Goal: Information Seeking & Learning: Learn about a topic

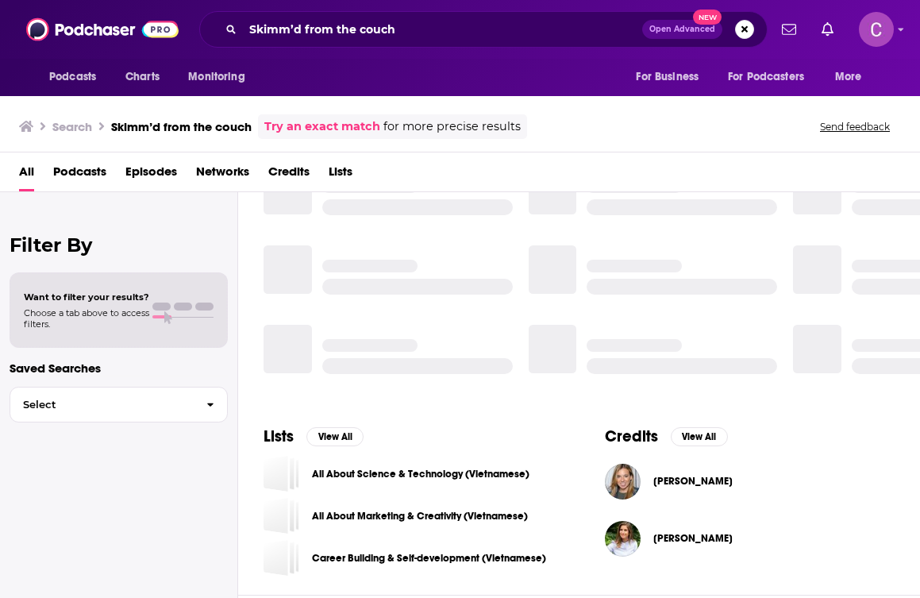
scroll to position [315, 0]
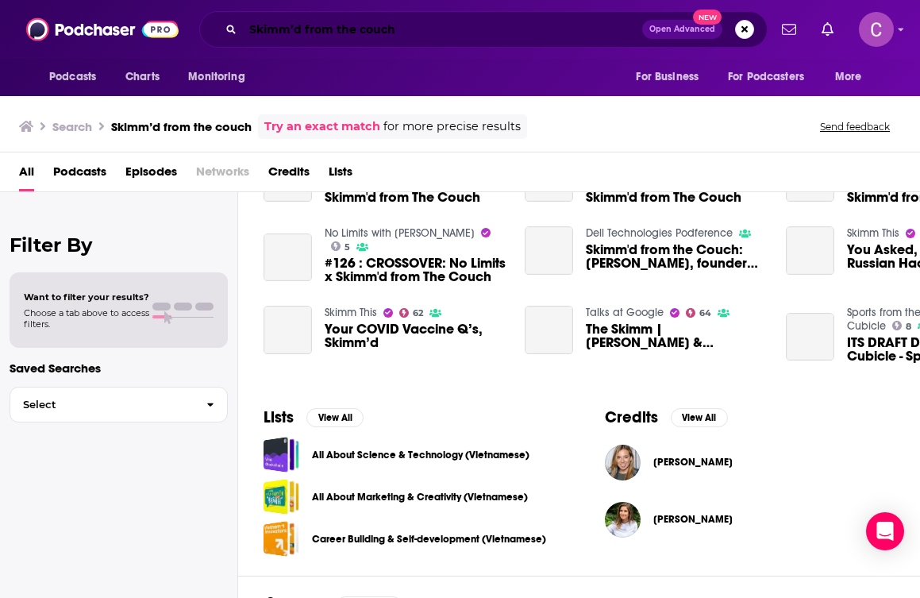
click at [289, 25] on input "Skimm’d from the couch" at bounding box center [442, 29] width 399 height 25
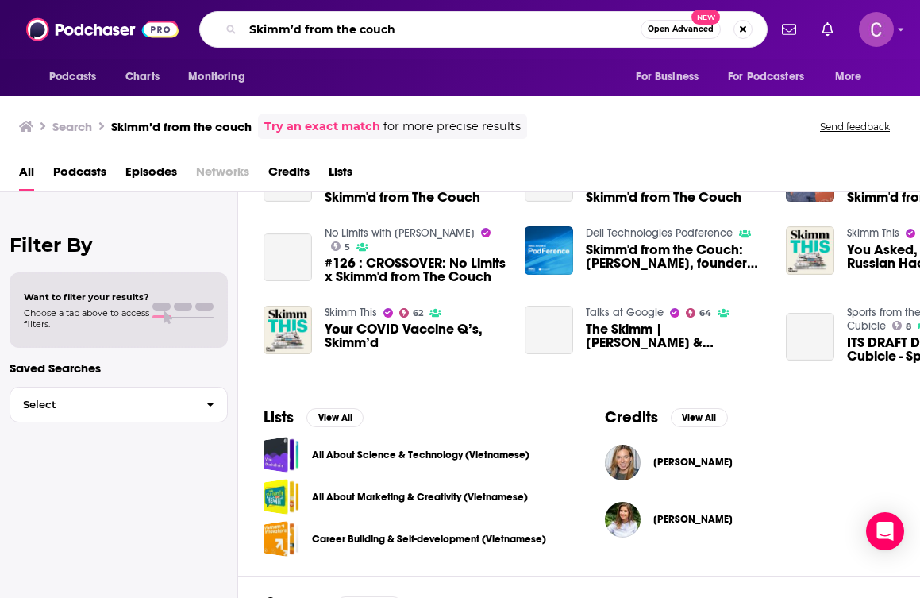
click at [289, 25] on input "Skimm’d from the couch" at bounding box center [442, 29] width 398 height 25
paste input "The wellness mama podcast"
type input "The wellness mama podcast"
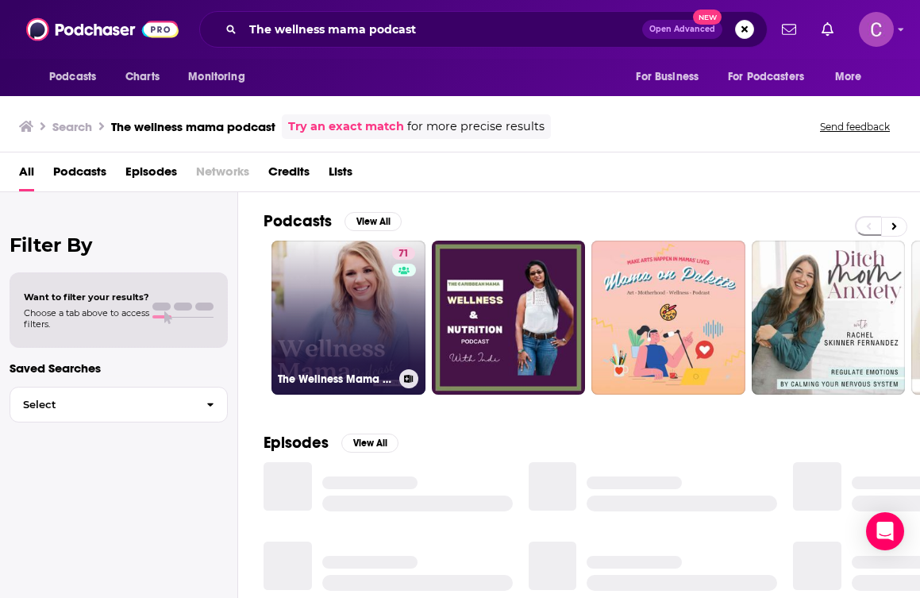
click at [352, 295] on link "71 The Wellness Mama Podcast" at bounding box center [348, 317] width 154 height 154
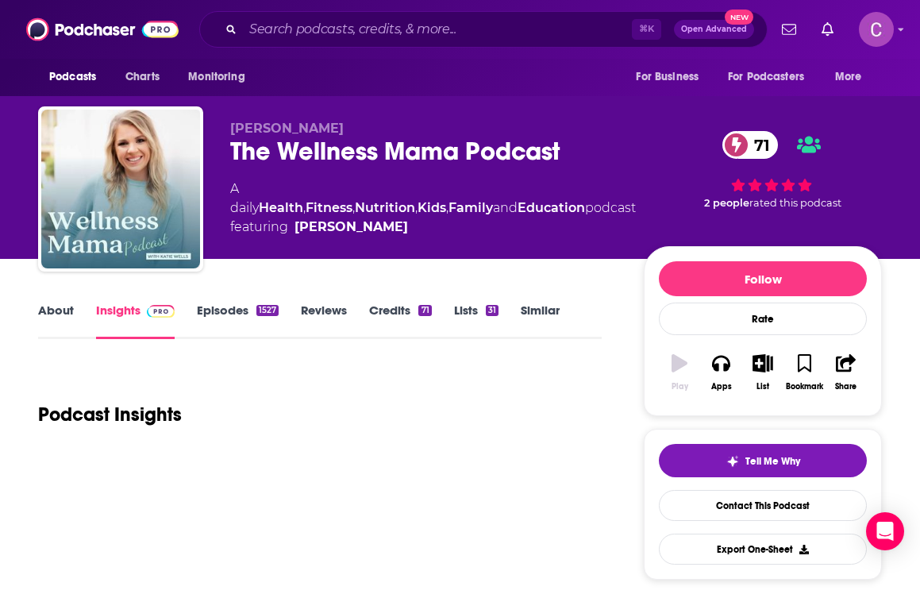
click at [314, 144] on div "The Wellness Mama Podcast 71" at bounding box center [433, 151] width 406 height 31
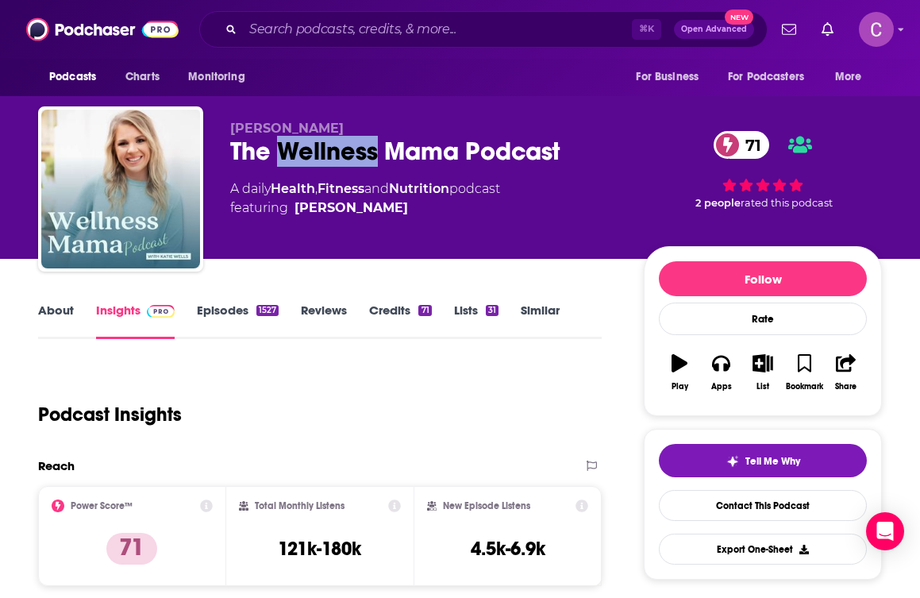
click at [314, 144] on div "The Wellness Mama Podcast 71" at bounding box center [424, 151] width 388 height 31
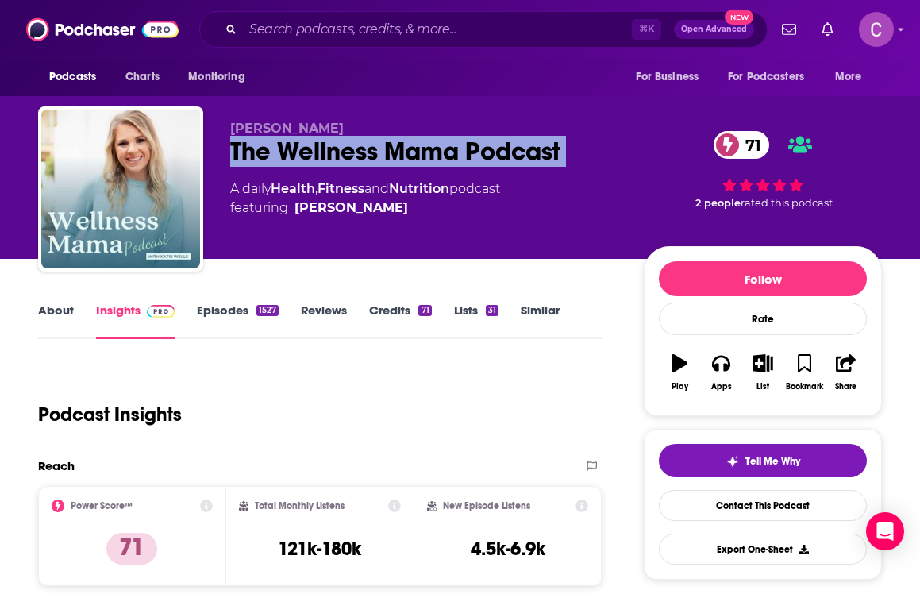
click at [314, 144] on div "The Wellness Mama Podcast 71" at bounding box center [424, 151] width 388 height 31
copy div "The Wellness Mama Podcast 71"
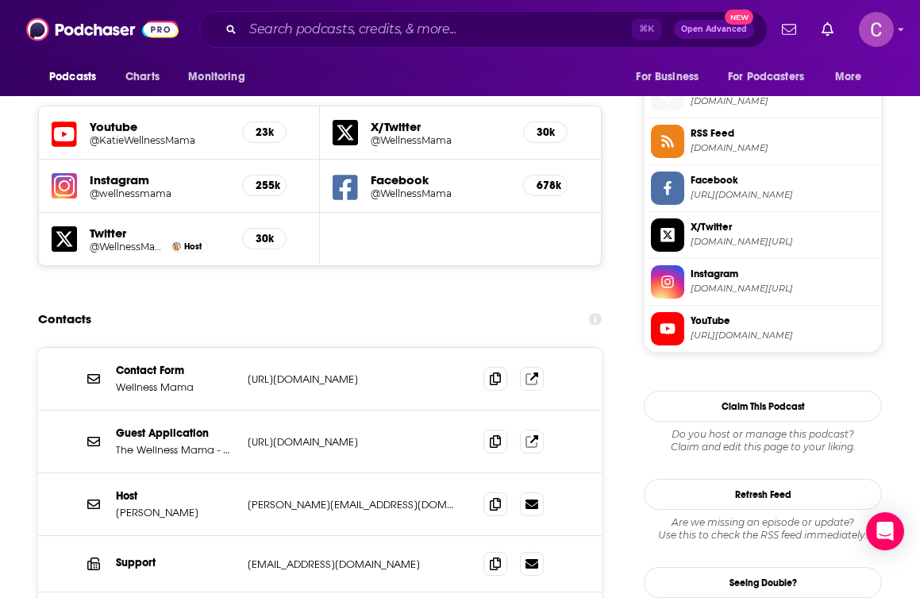
scroll to position [1544, 0]
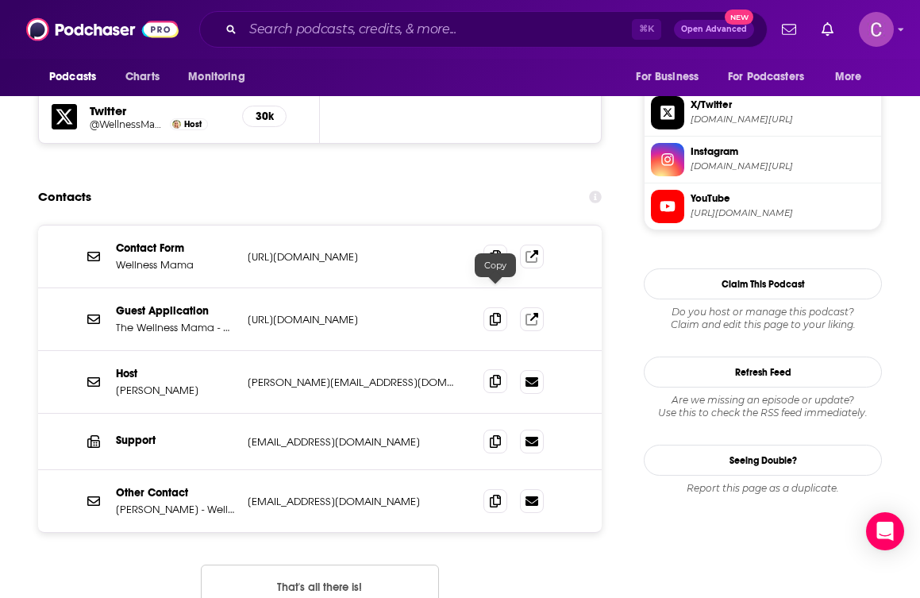
click at [491, 375] on icon at bounding box center [495, 381] width 11 height 13
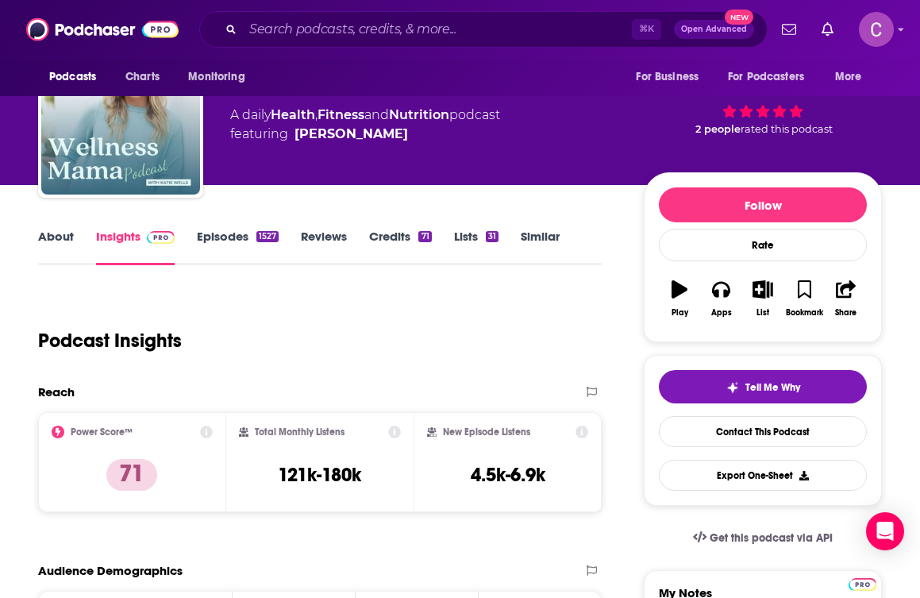
scroll to position [38, 0]
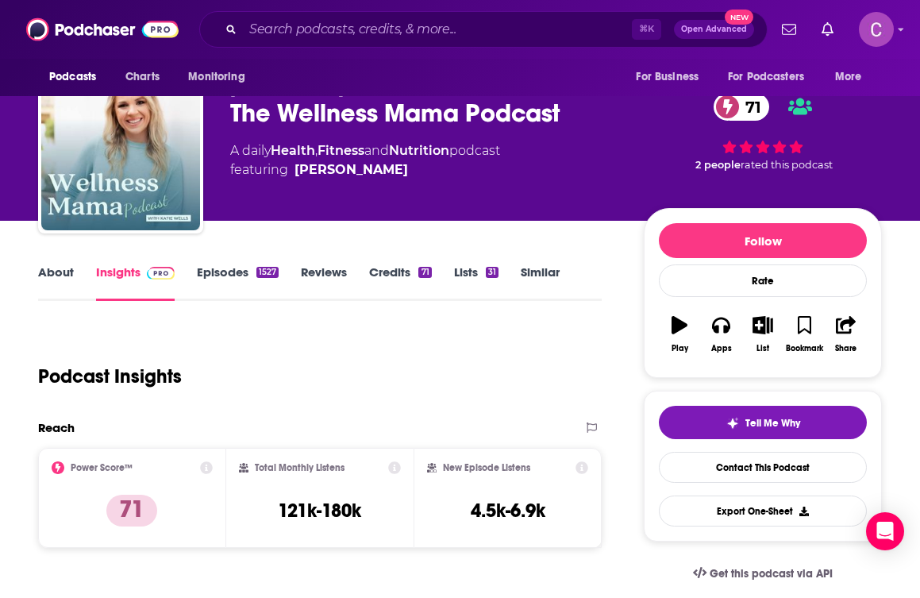
click at [59, 279] on link "About" at bounding box center [56, 282] width 36 height 37
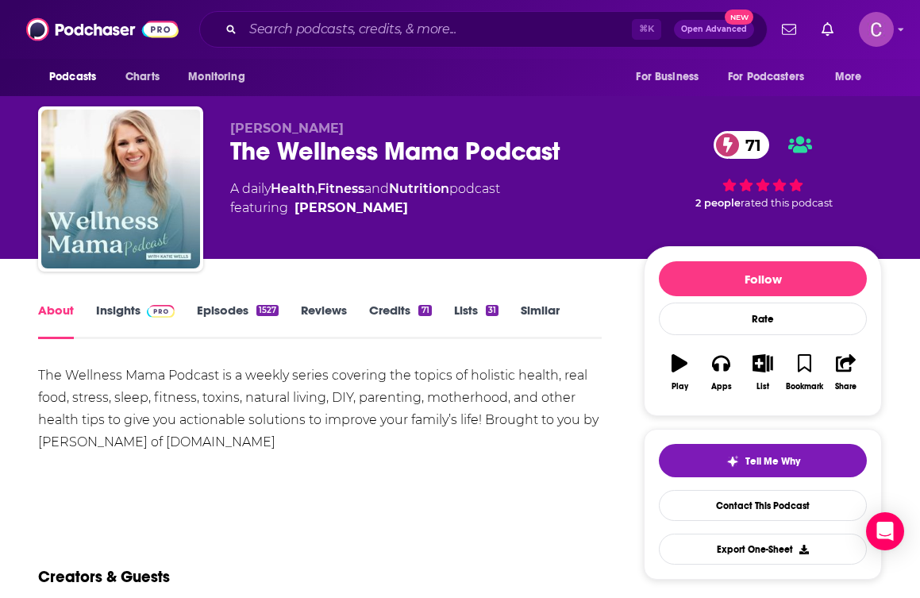
click at [119, 404] on div "The Wellness Mama Podcast is a weekly series covering the topics of holistic he…" at bounding box center [320, 408] width 564 height 89
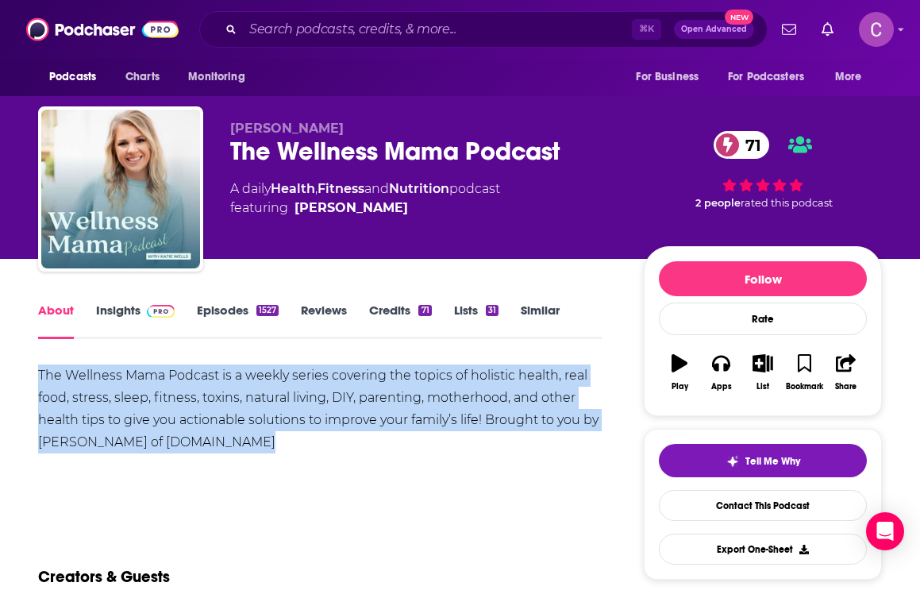
click at [119, 404] on div "The Wellness Mama Podcast is a weekly series covering the topics of holistic he…" at bounding box center [320, 408] width 564 height 89
copy div "The Wellness Mama Podcast is a weekly series covering the topics of holistic he…"
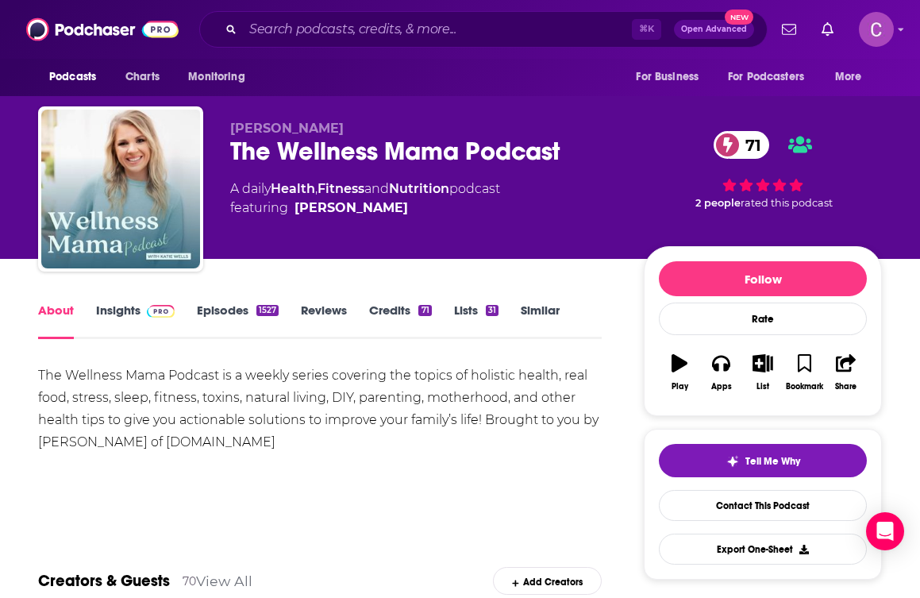
click at [274, 42] on div "⌘ K Open Advanced New" at bounding box center [483, 29] width 568 height 37
click at [264, 28] on input "Search podcasts, credits, & more..." at bounding box center [437, 29] width 389 height 25
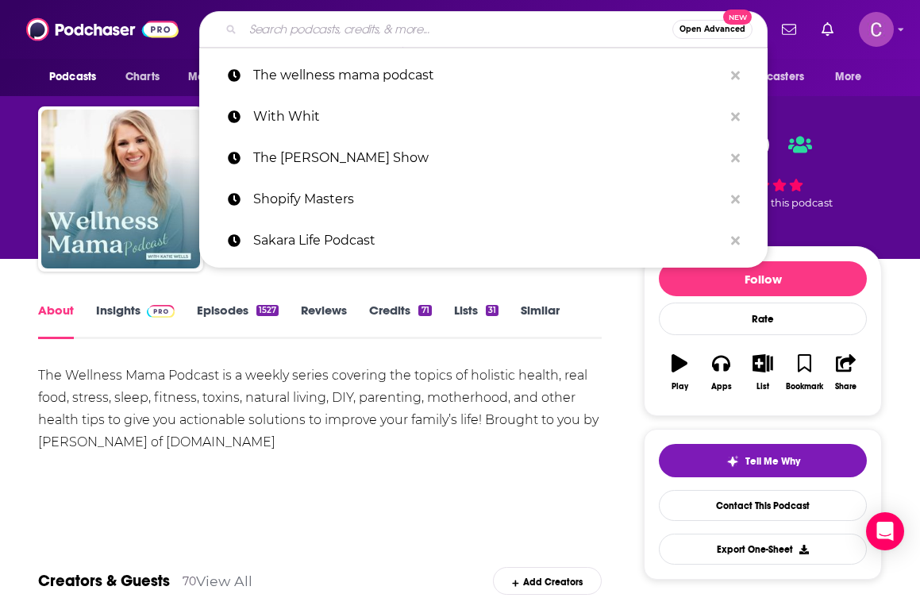
paste input "GaryV audio experience"
type input "GaryV audio experience"
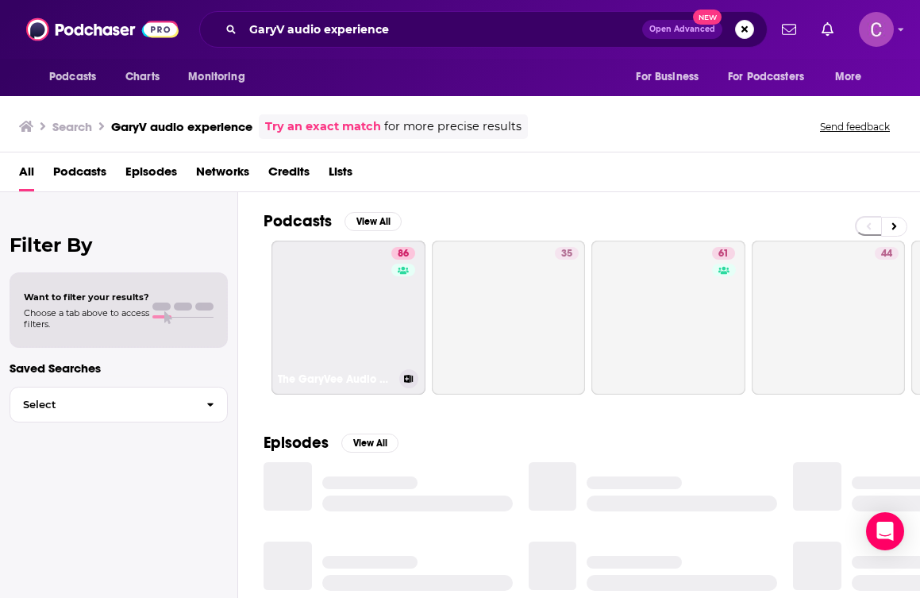
click at [317, 270] on link "86 The GaryVee Audio Experience" at bounding box center [348, 317] width 154 height 154
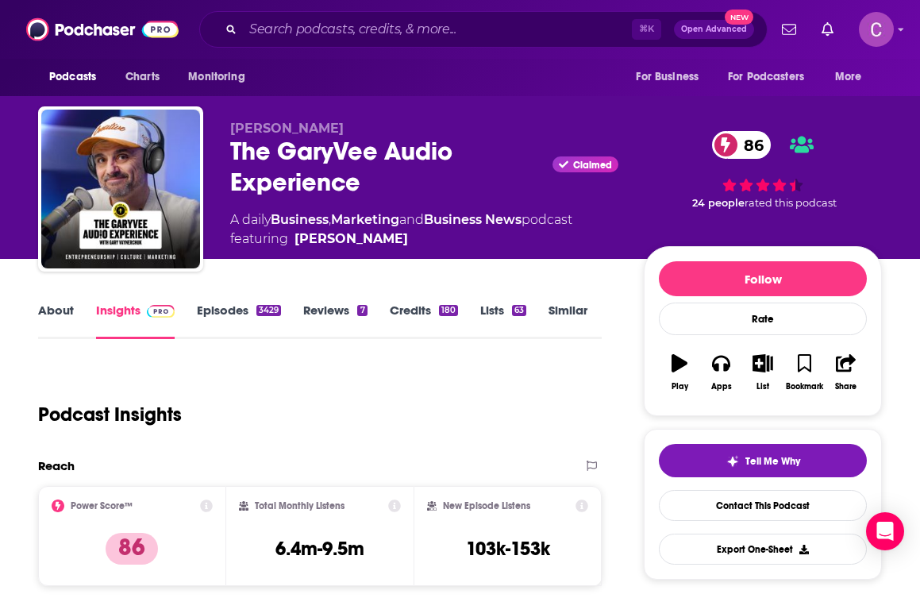
scroll to position [119, 0]
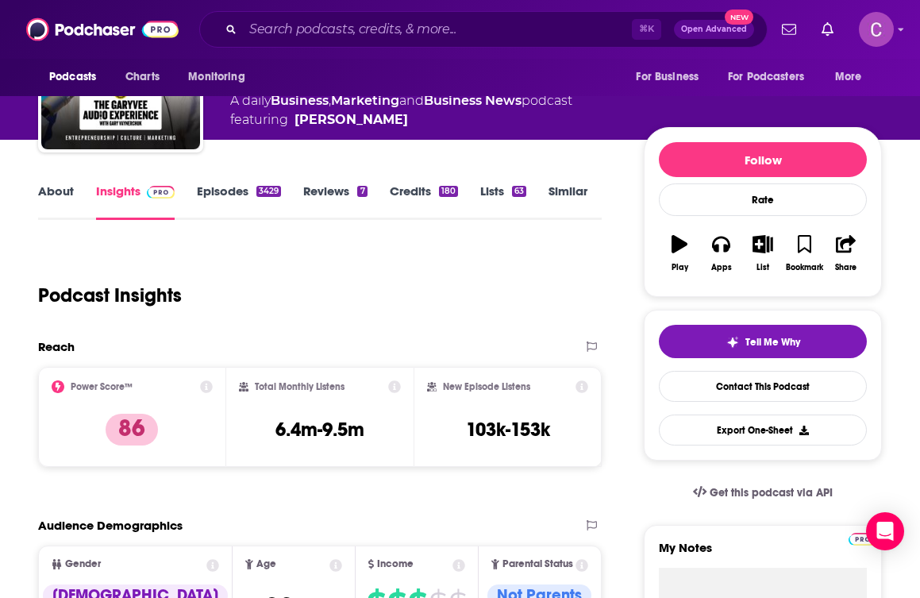
click at [55, 183] on link "About" at bounding box center [56, 201] width 36 height 37
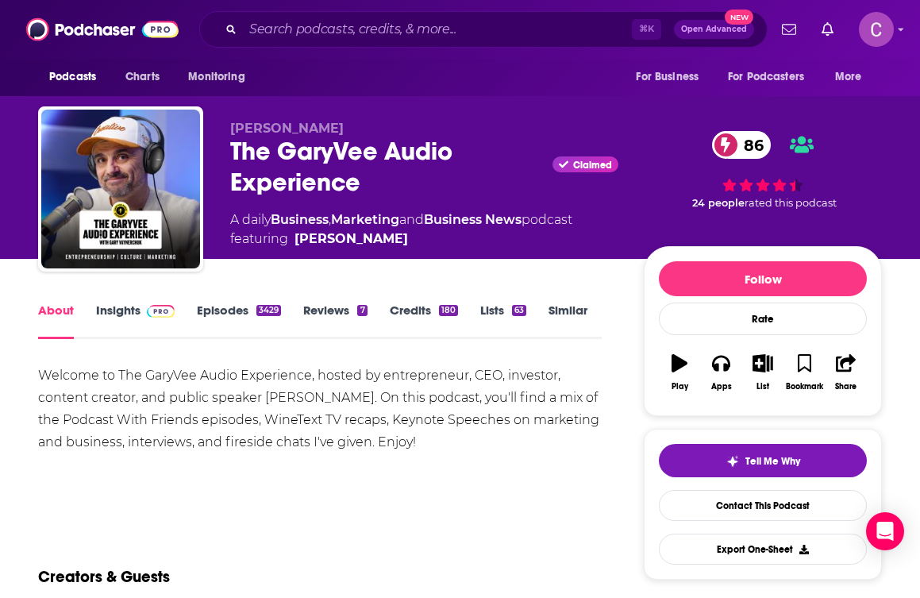
click at [214, 407] on div "Welcome to The GaryVee Audio Experience, hosted by entrepreneur, CEO, investor,…" at bounding box center [320, 408] width 564 height 89
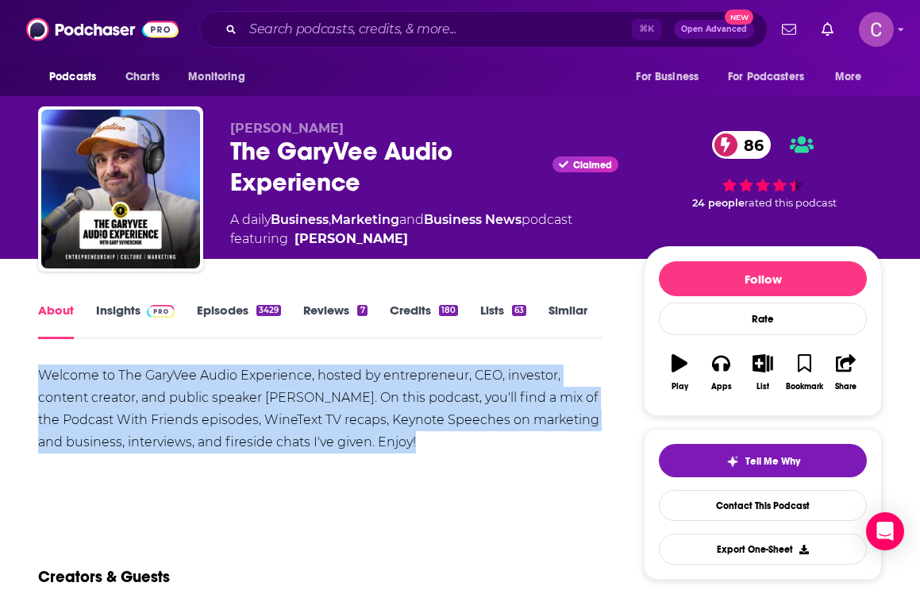
click at [214, 407] on div "Welcome to The GaryVee Audio Experience, hosted by entrepreneur, CEO, investor,…" at bounding box center [320, 408] width 564 height 89
copy div "Welcome to The GaryVee Audio Experience, hosted by entrepreneur, CEO, investor,…"
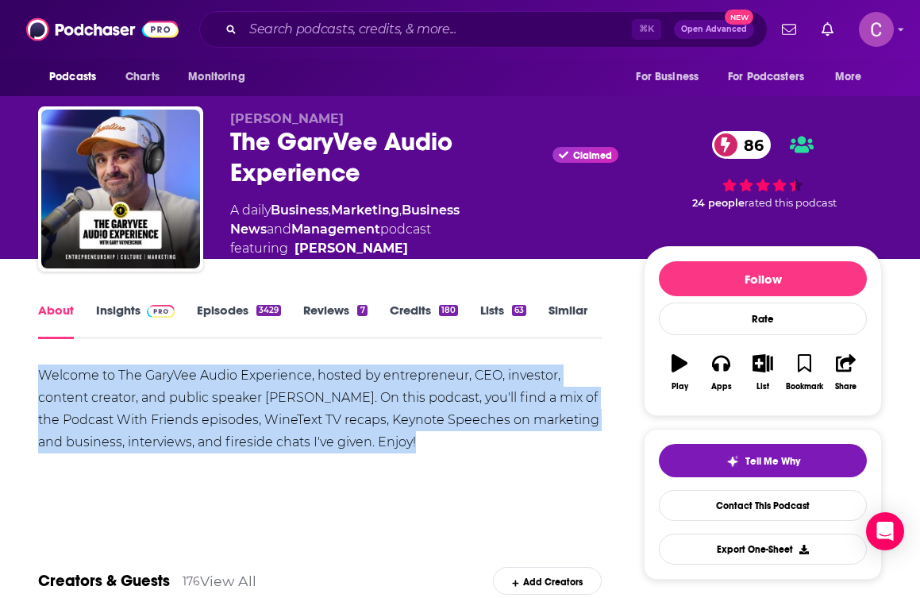
click at [121, 320] on link "Insights" at bounding box center [135, 320] width 79 height 37
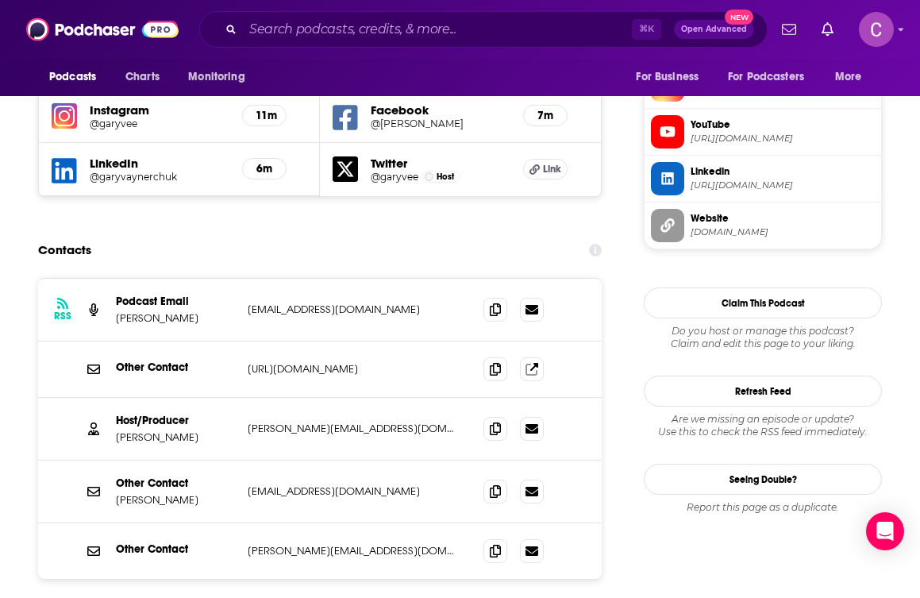
scroll to position [1470, 0]
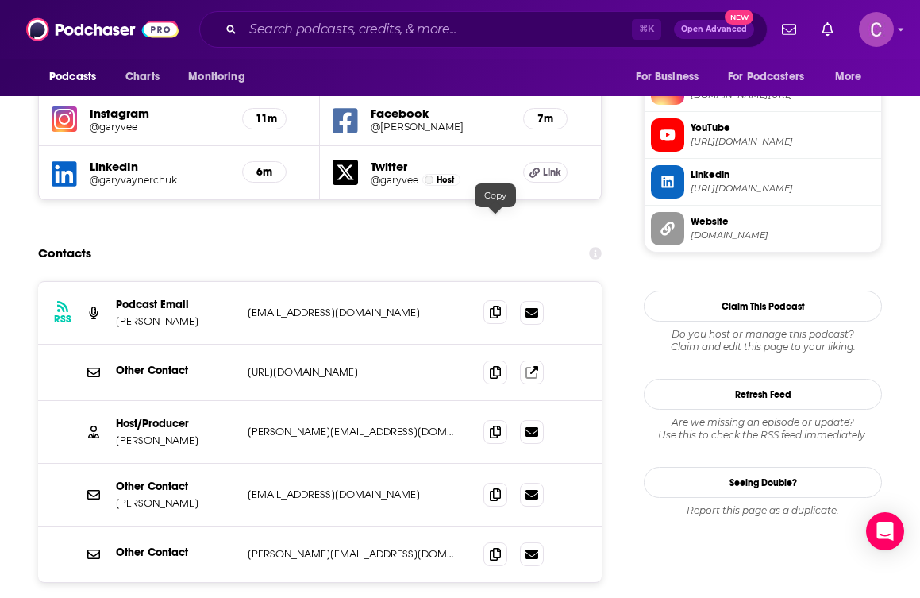
click at [498, 306] on icon at bounding box center [495, 312] width 11 height 13
click at [490, 425] on icon at bounding box center [495, 431] width 11 height 13
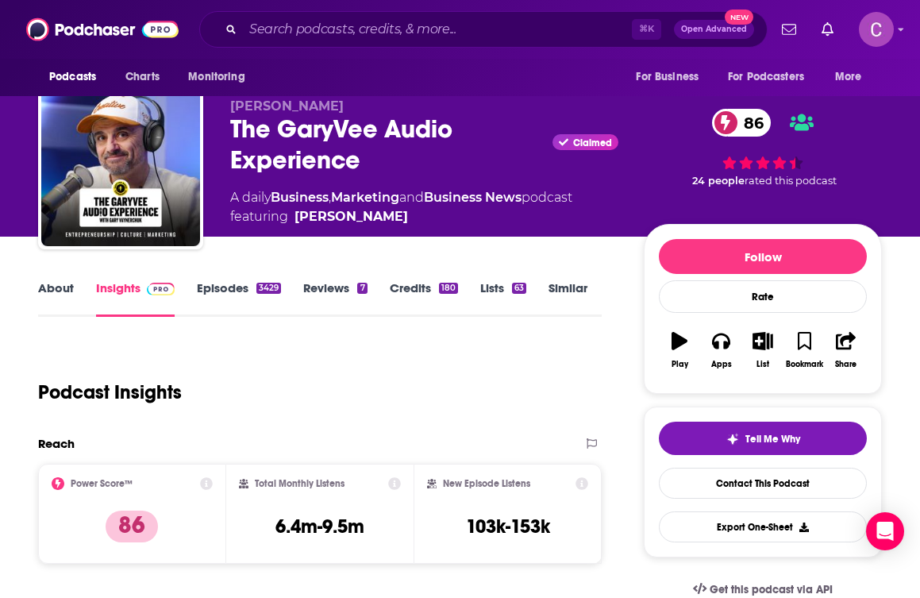
scroll to position [21, 0]
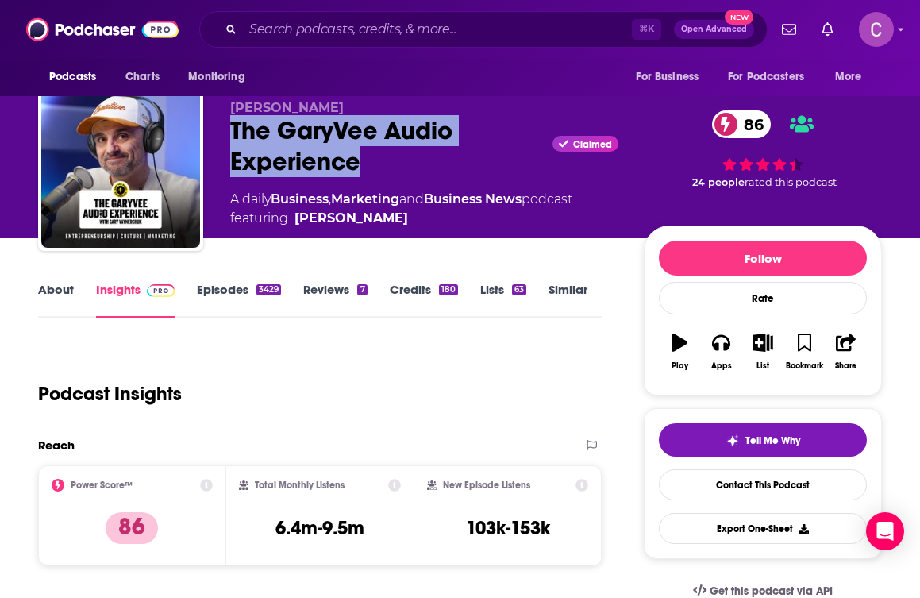
drag, startPoint x: 384, startPoint y: 156, endPoint x: 218, endPoint y: 126, distance: 168.6
click at [218, 126] on div "[PERSON_NAME] The GaryVee Audio Experience Claimed 86 A daily Business , Market…" at bounding box center [460, 171] width 844 height 171
copy h2 "The GaryVee Audio Experience"
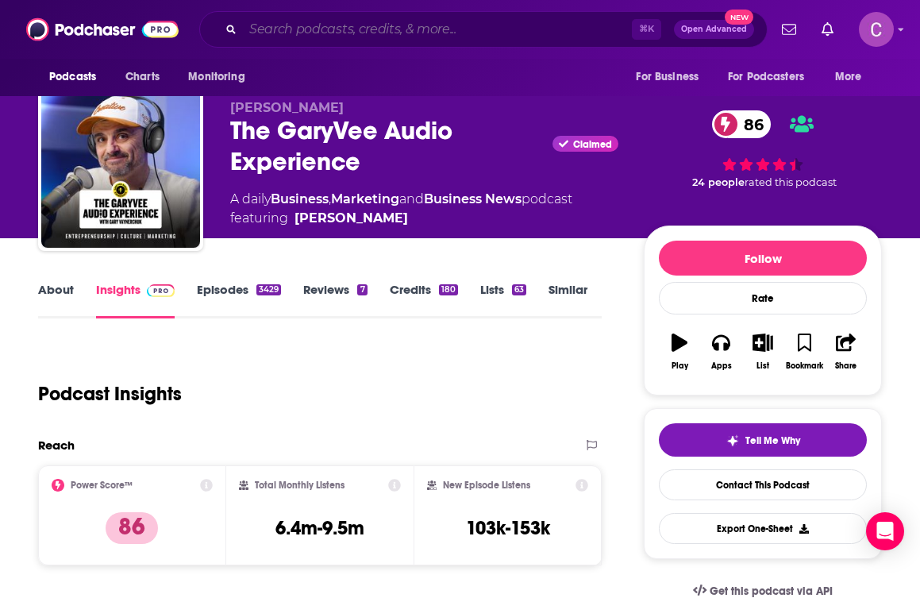
click at [267, 38] on input "Search podcasts, credits, & more..." at bounding box center [437, 29] width 389 height 25
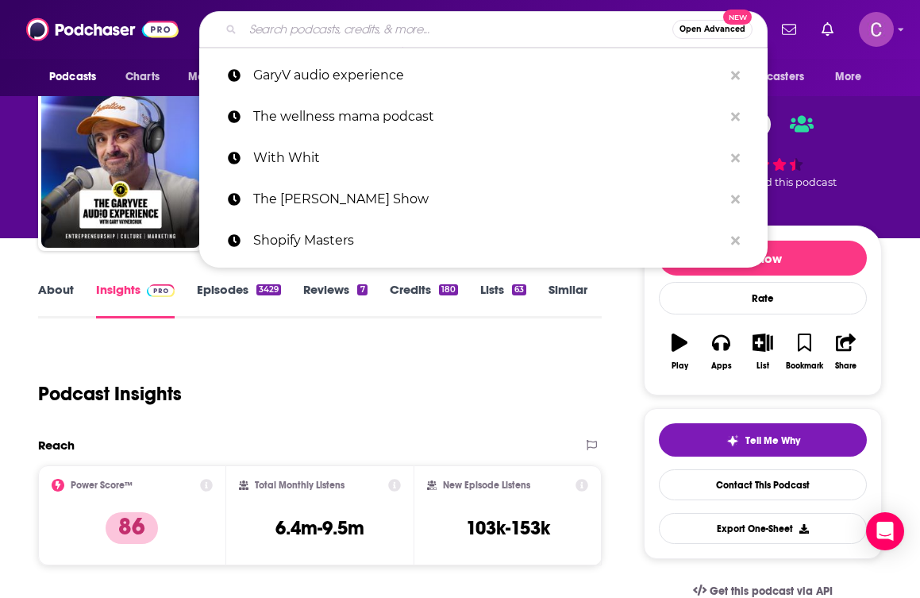
paste input "[PERSON_NAME] podcast"
type input "[PERSON_NAME] podcast"
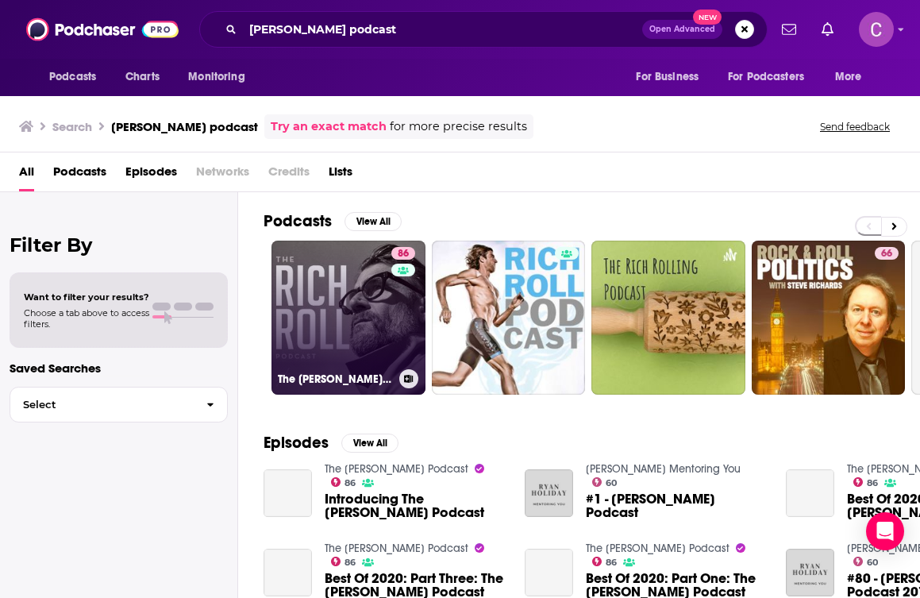
click at [377, 293] on link "86 The [PERSON_NAME] Podcast" at bounding box center [348, 317] width 154 height 154
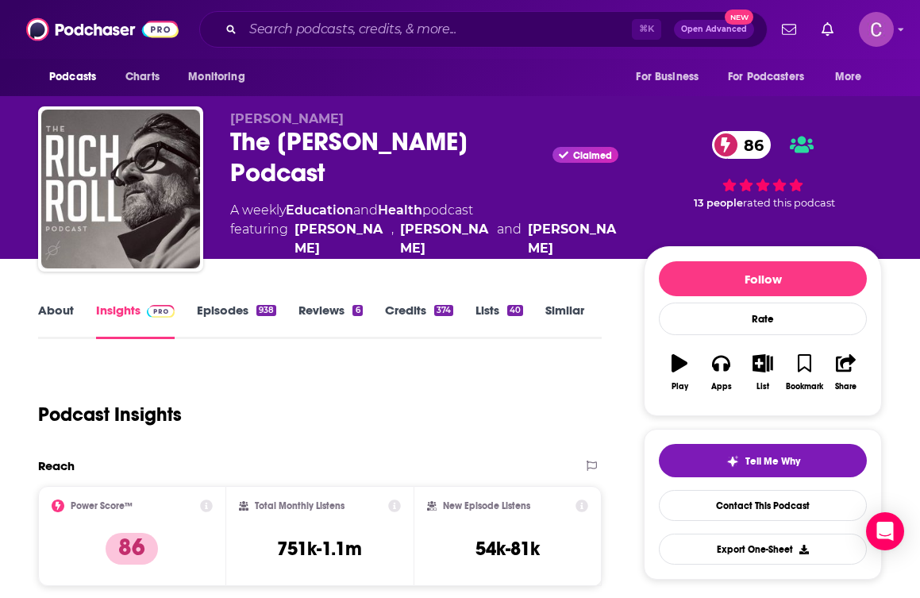
click at [46, 319] on link "About" at bounding box center [56, 320] width 36 height 37
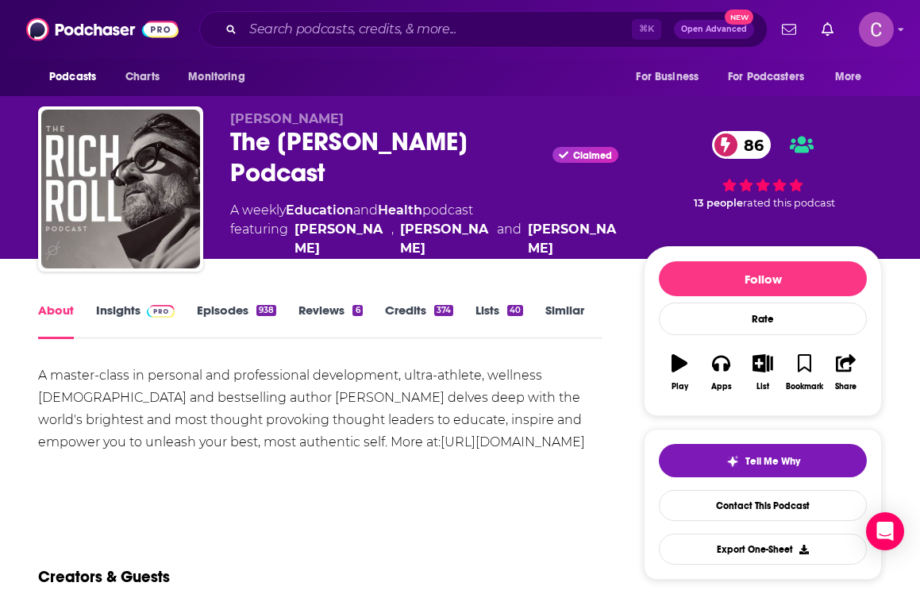
click at [197, 395] on div "A master-class in personal and professional development, ultra-athlete, wellnes…" at bounding box center [320, 408] width 564 height 89
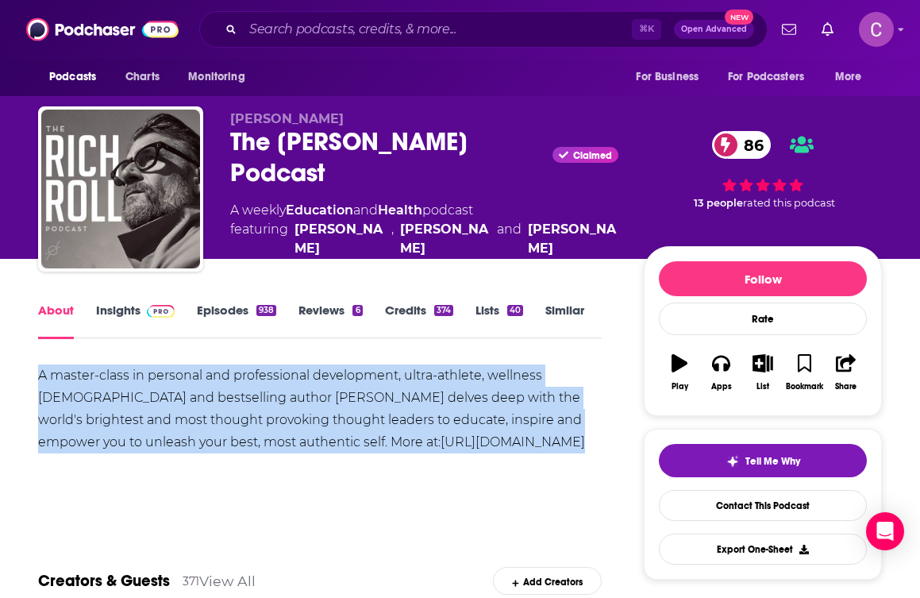
click at [197, 395] on div "A master-class in personal and professional development, ultra-athlete, wellnes…" at bounding box center [320, 408] width 564 height 89
copy div "A master-class in personal and professional development, ultra-athlete, wellnes…"
click at [115, 319] on link "Insights" at bounding box center [135, 320] width 79 height 37
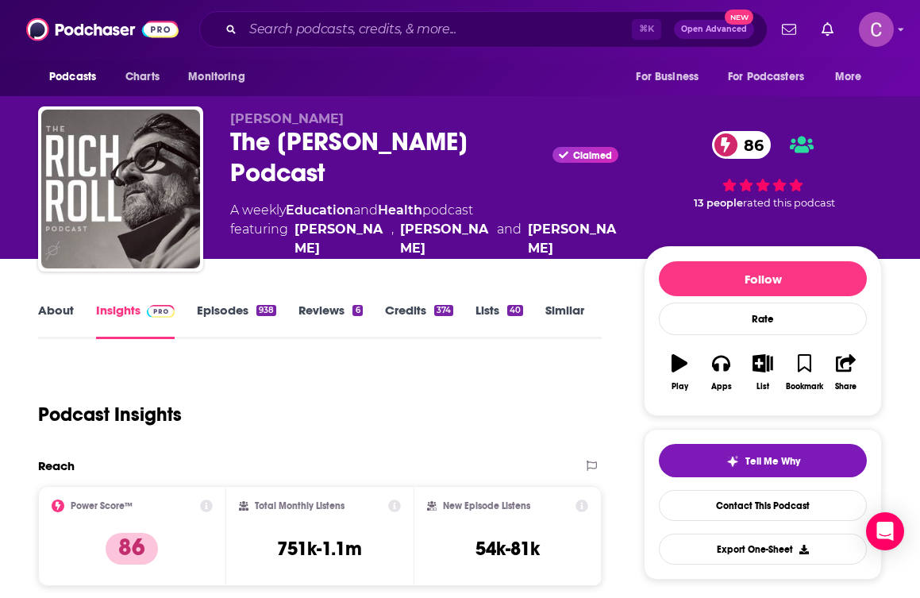
click at [231, 314] on link "Episodes 938" at bounding box center [236, 320] width 79 height 37
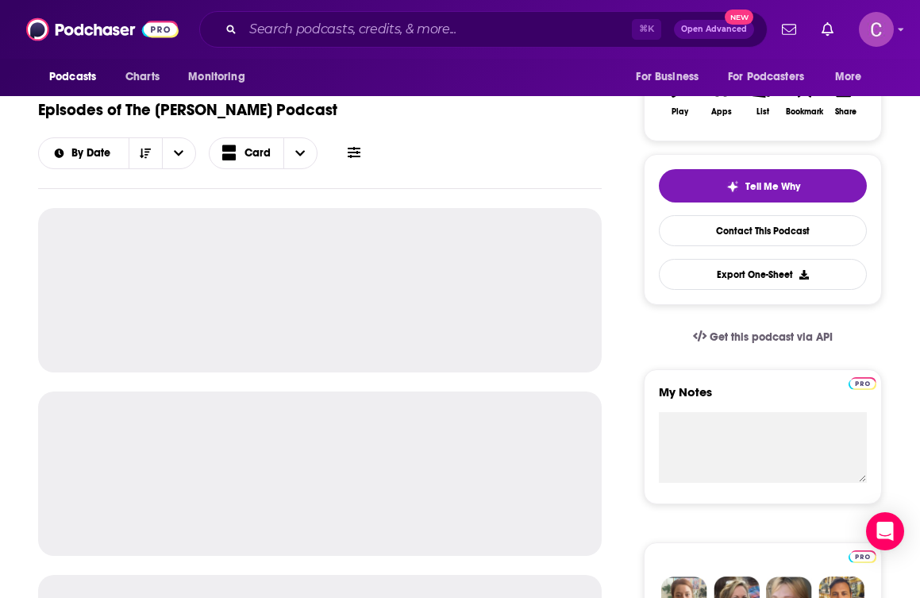
scroll to position [140, 0]
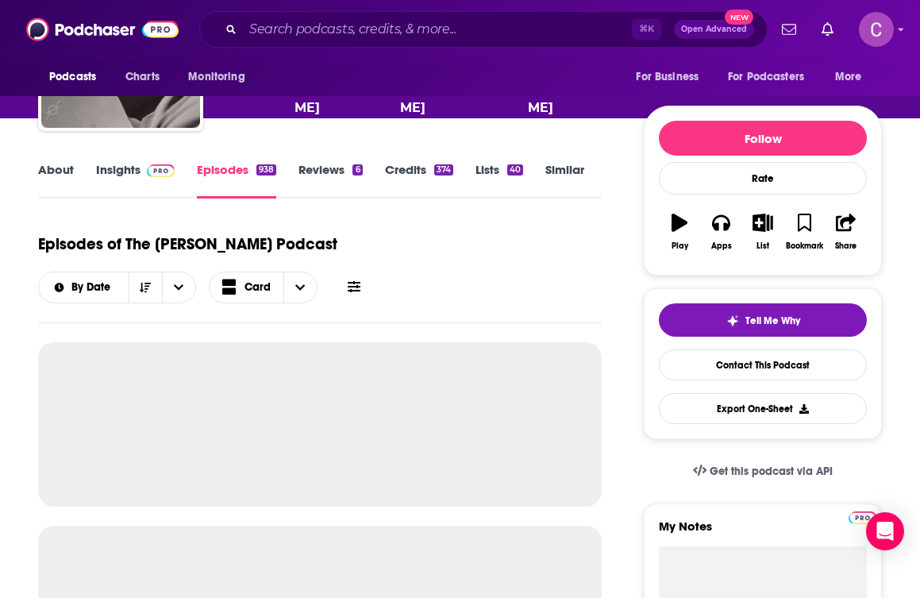
click at [121, 166] on link "Insights" at bounding box center [135, 180] width 79 height 37
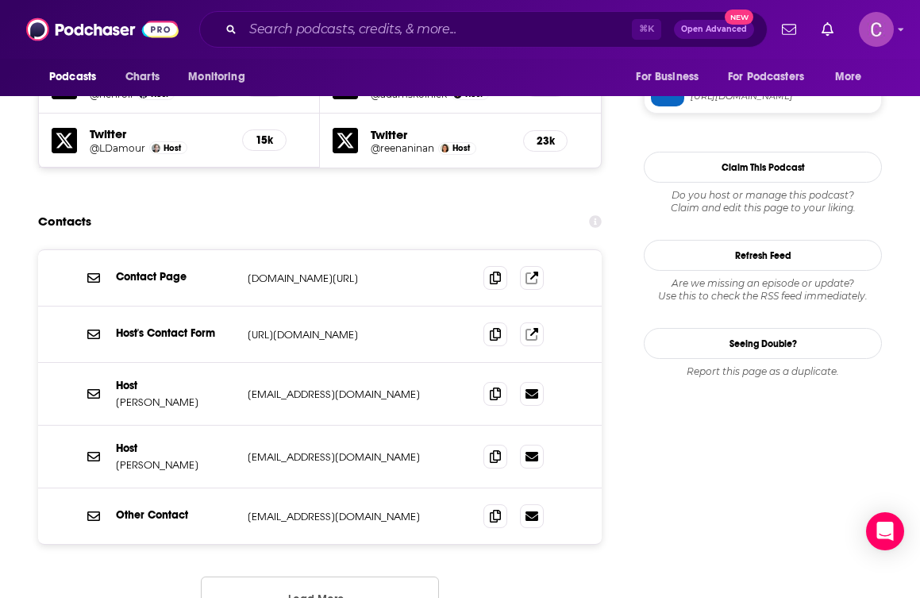
scroll to position [1597, 0]
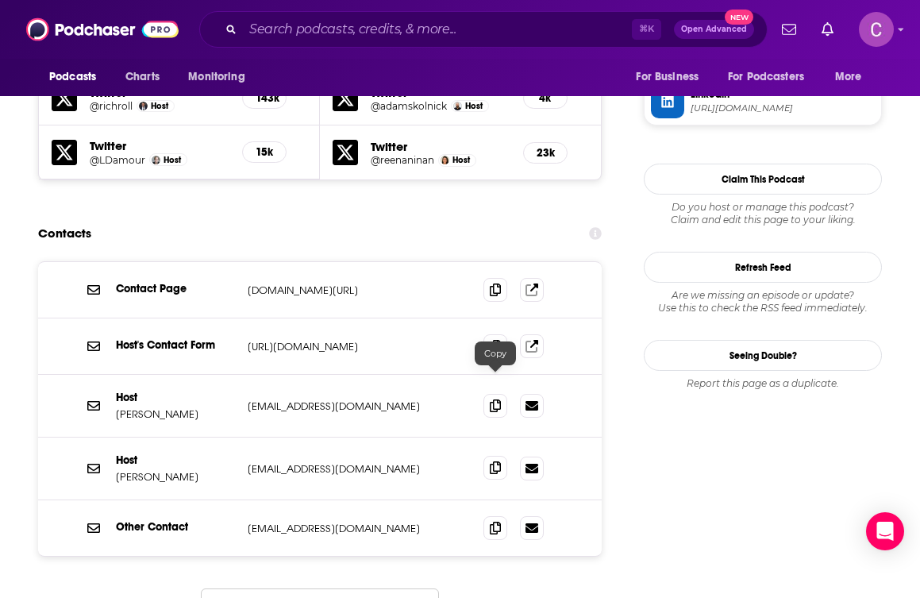
click at [497, 461] on icon at bounding box center [495, 467] width 11 height 13
click at [297, 29] on input "Search podcasts, credits, & more..." at bounding box center [437, 29] width 389 height 25
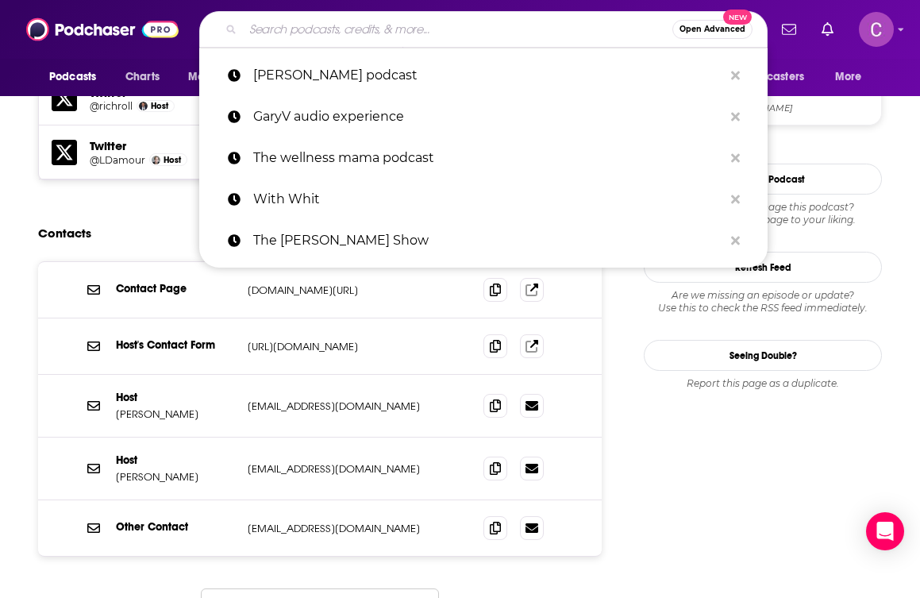
paste input "Entrepreneurs on fire"
type input "Entrepreneurs on fire"
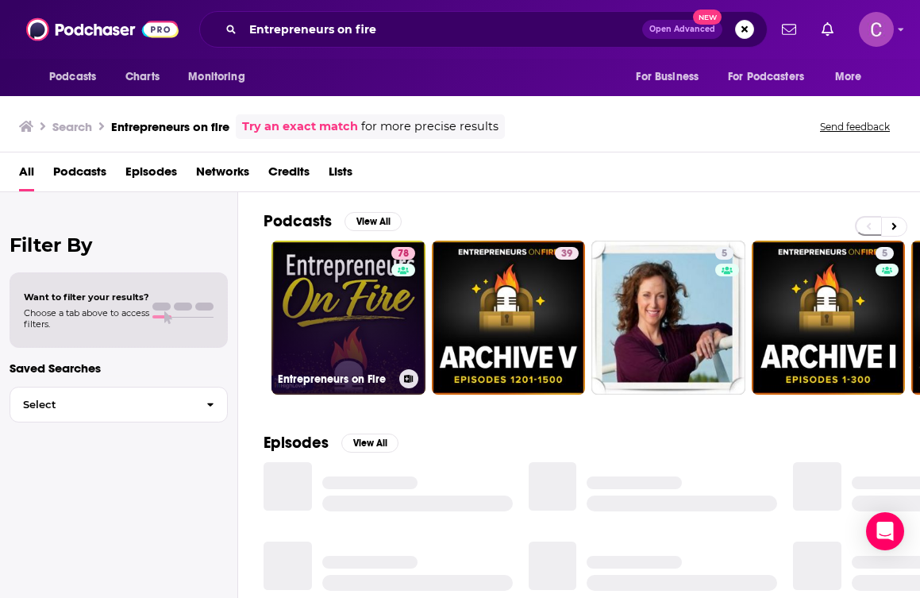
click at [330, 287] on link "78 Entrepreneurs on Fire" at bounding box center [348, 317] width 154 height 154
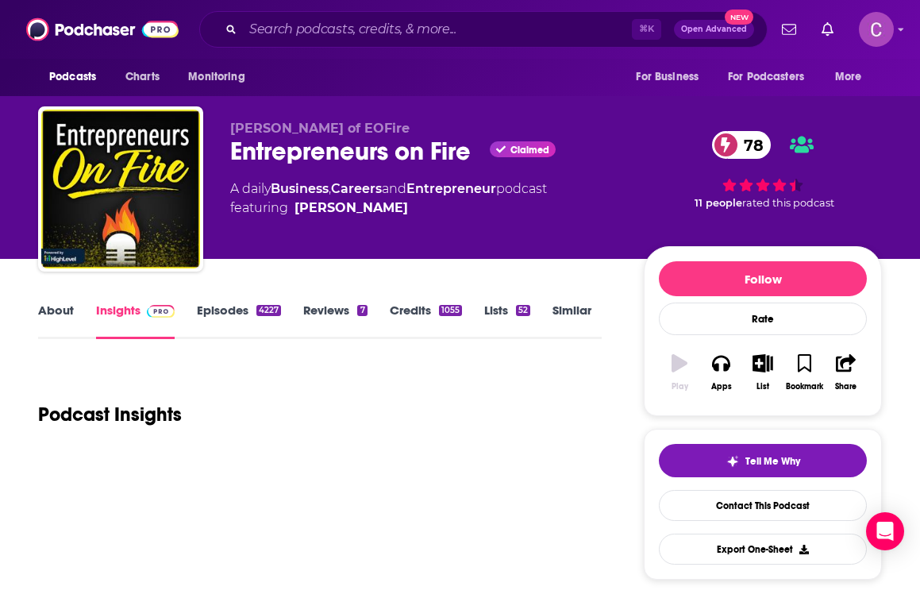
click at [284, 150] on div "Entrepreneurs on Fire Claimed 78" at bounding box center [424, 151] width 388 height 31
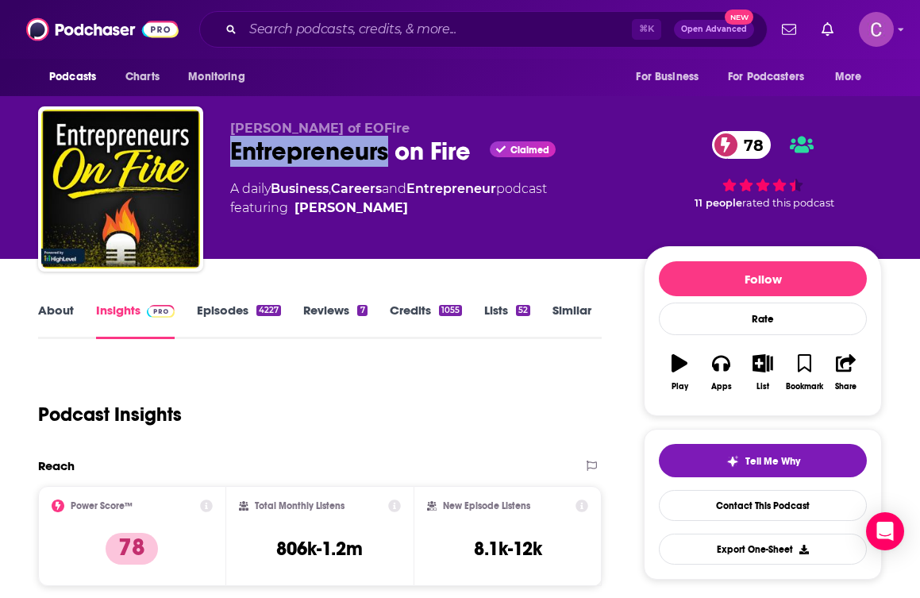
click at [284, 150] on div "Entrepreneurs on Fire Claimed 78" at bounding box center [424, 151] width 388 height 31
copy div "Entrepreneurs on Fire"
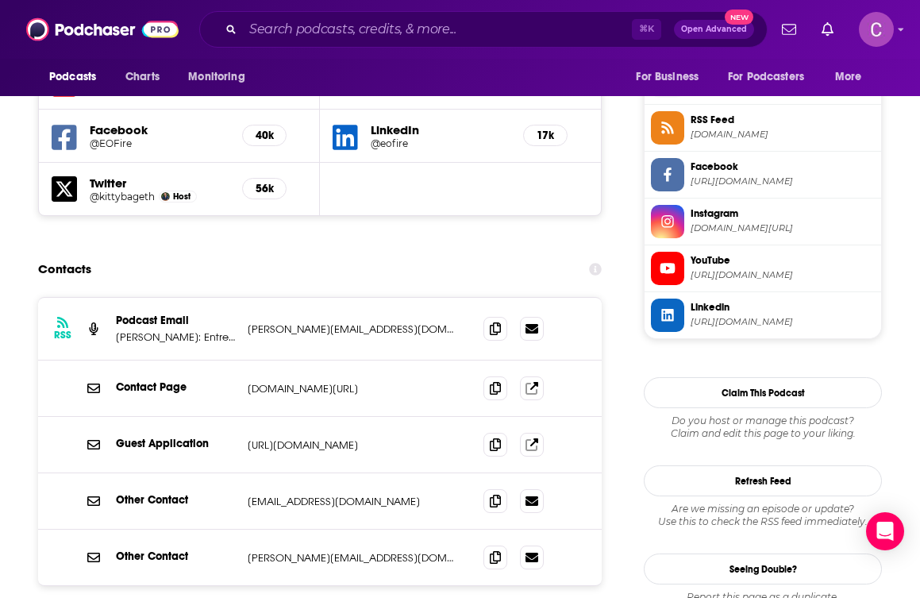
scroll to position [1431, 0]
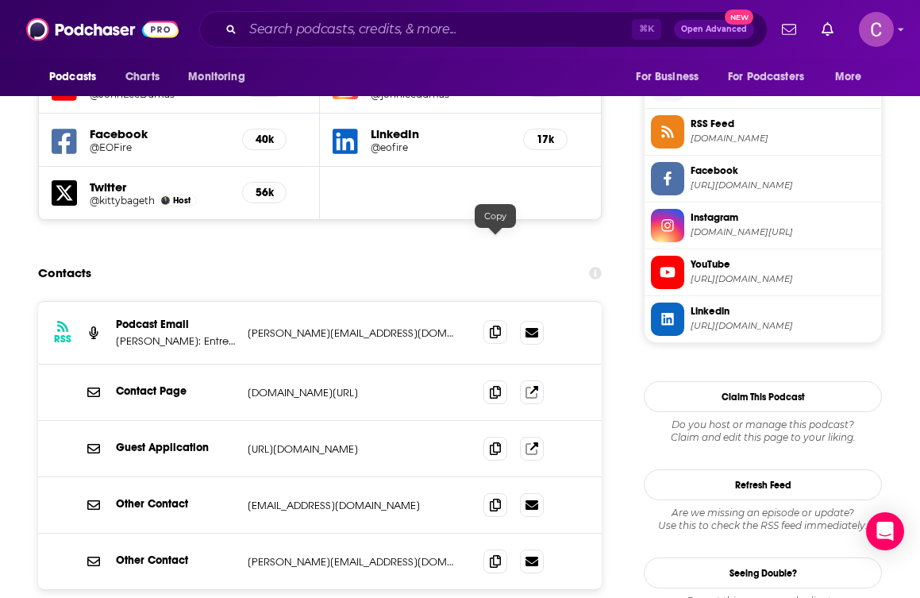
click at [494, 325] on icon at bounding box center [495, 331] width 11 height 13
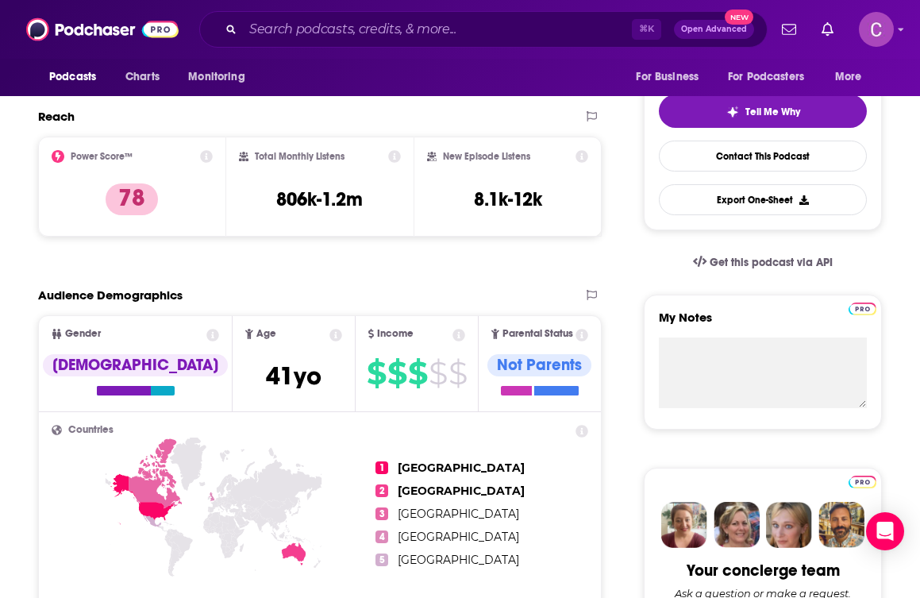
scroll to position [0, 0]
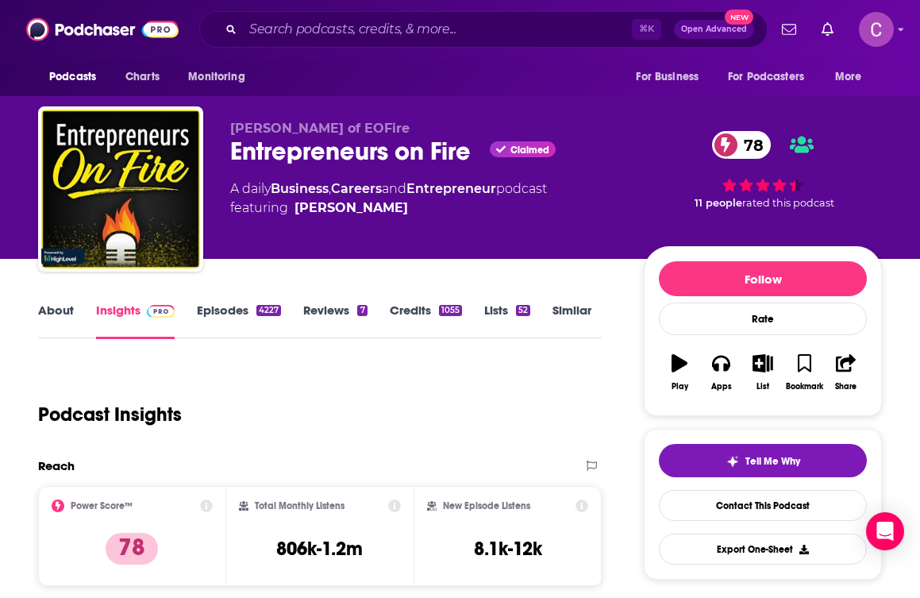
click at [47, 331] on link "About" at bounding box center [56, 320] width 36 height 37
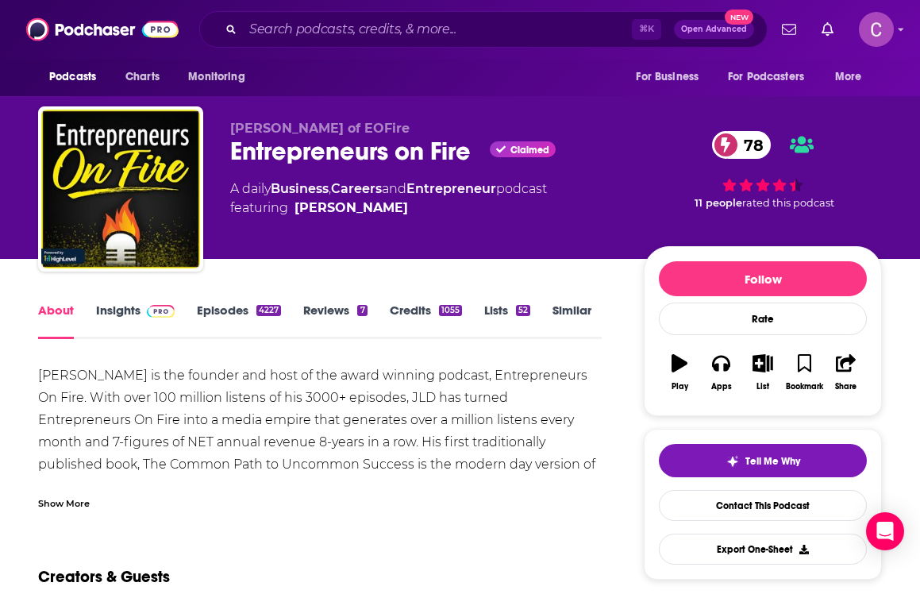
click at [129, 458] on div "[PERSON_NAME] is the founder and host of the award winning podcast, Entrepreneu…" at bounding box center [320, 442] width 564 height 156
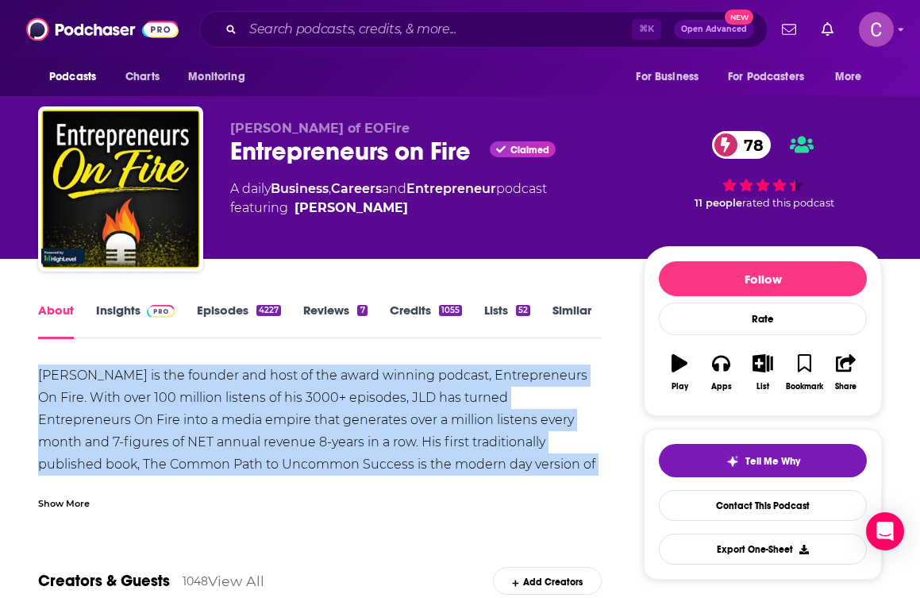
click at [129, 458] on div "[PERSON_NAME] is the founder and host of the award winning podcast, Entrepreneu…" at bounding box center [320, 442] width 564 height 156
copy div "[PERSON_NAME] is the founder and host of the award winning podcast, Entrepreneu…"
